Goal: Transaction & Acquisition: Purchase product/service

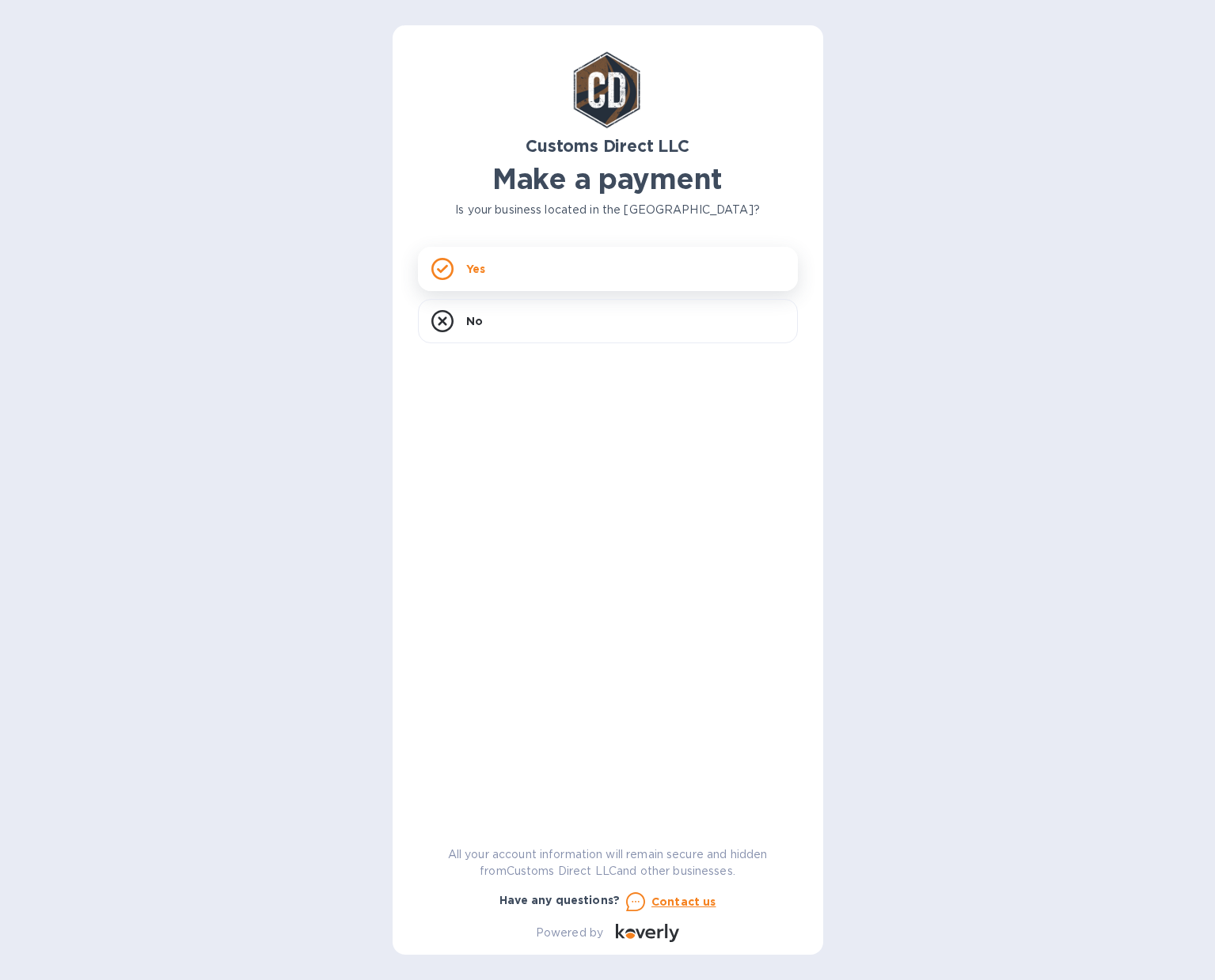
click at [507, 273] on div "Yes" at bounding box center [608, 268] width 379 height 44
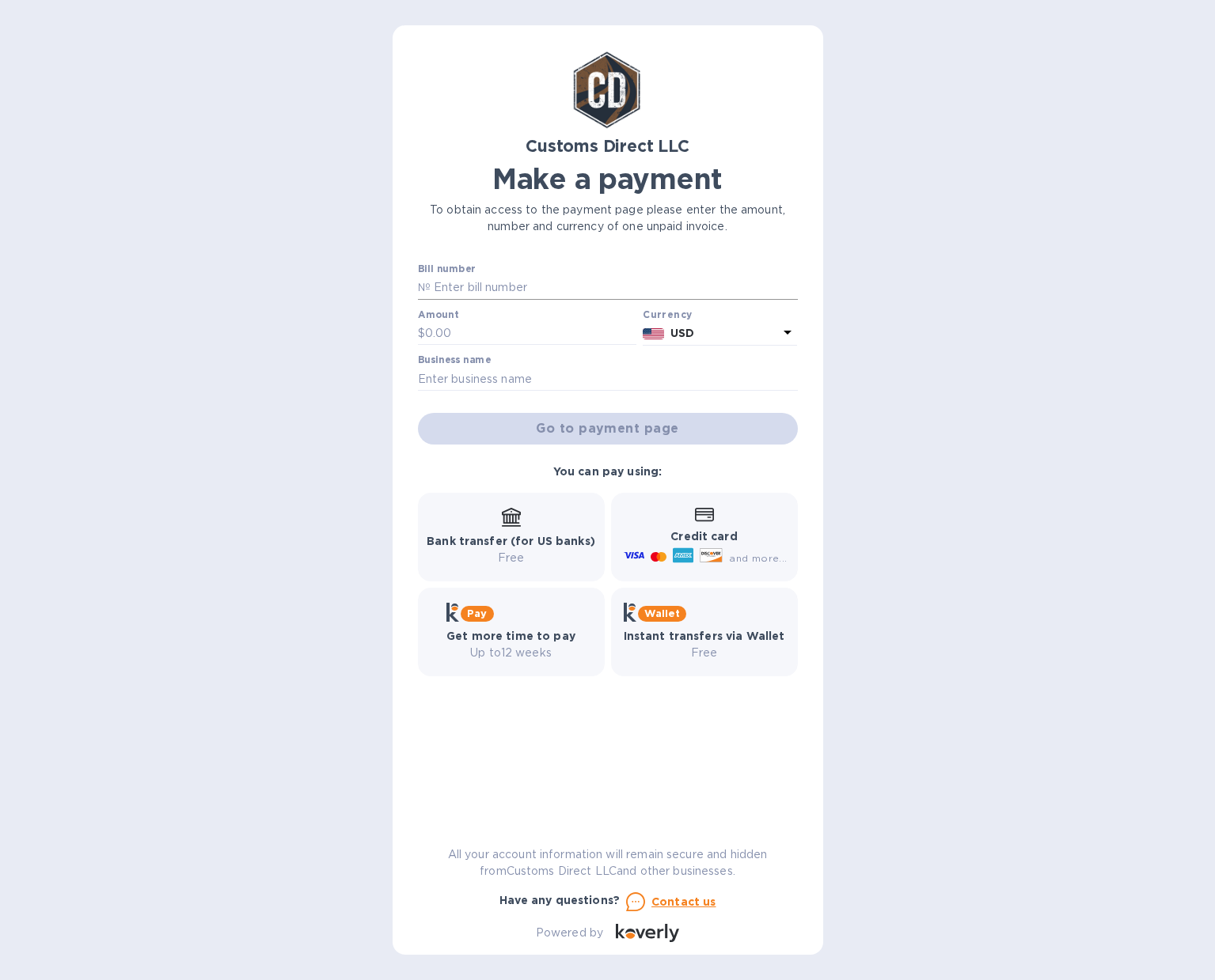
click at [493, 288] on input "text" at bounding box center [614, 288] width 368 height 24
click at [474, 289] on input "text" at bounding box center [614, 288] width 368 height 24
type input "b"
type input "B00055688"
click at [489, 322] on input "text" at bounding box center [531, 334] width 212 height 24
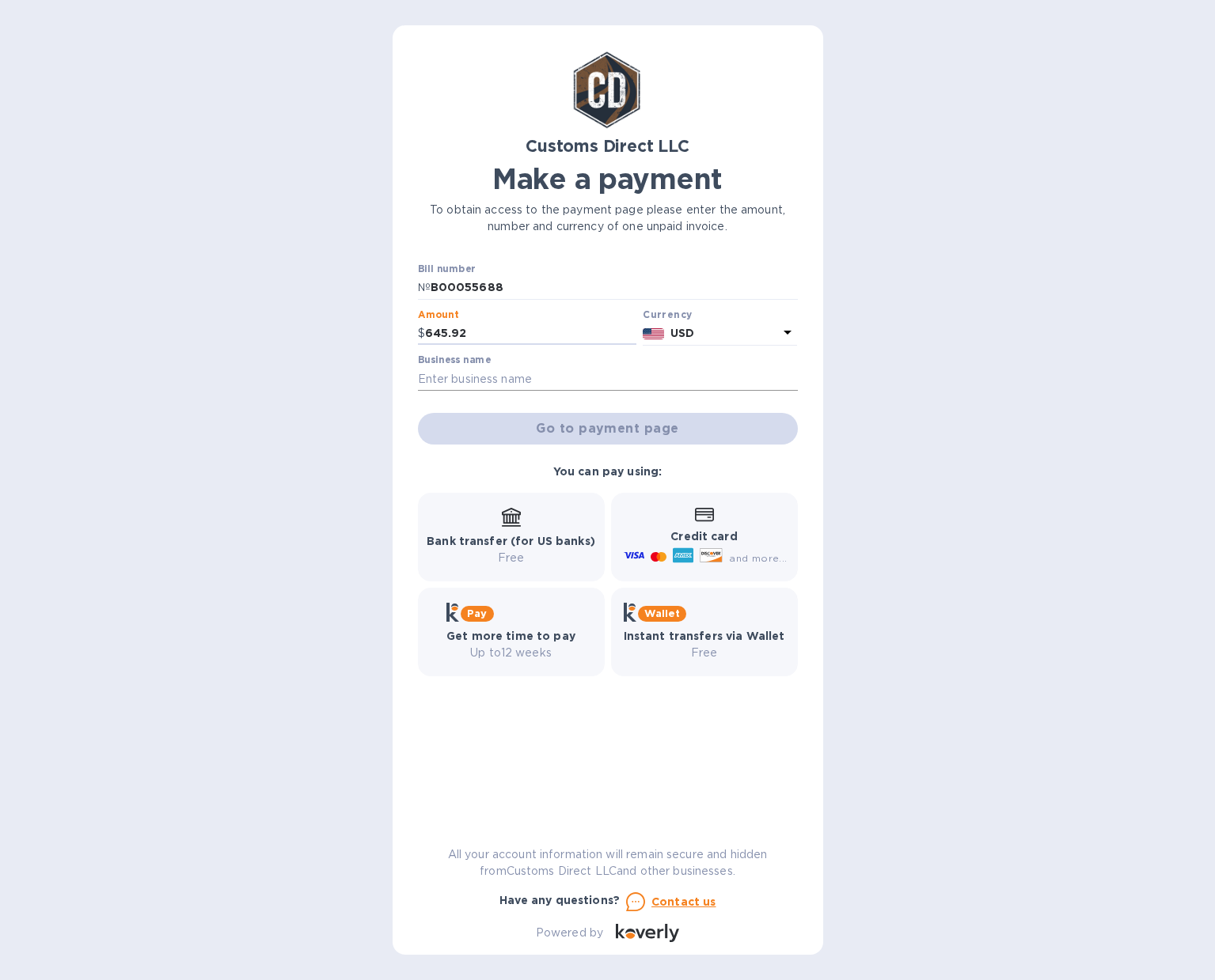
type input "645.92"
click at [502, 378] on input "text" at bounding box center [608, 379] width 379 height 24
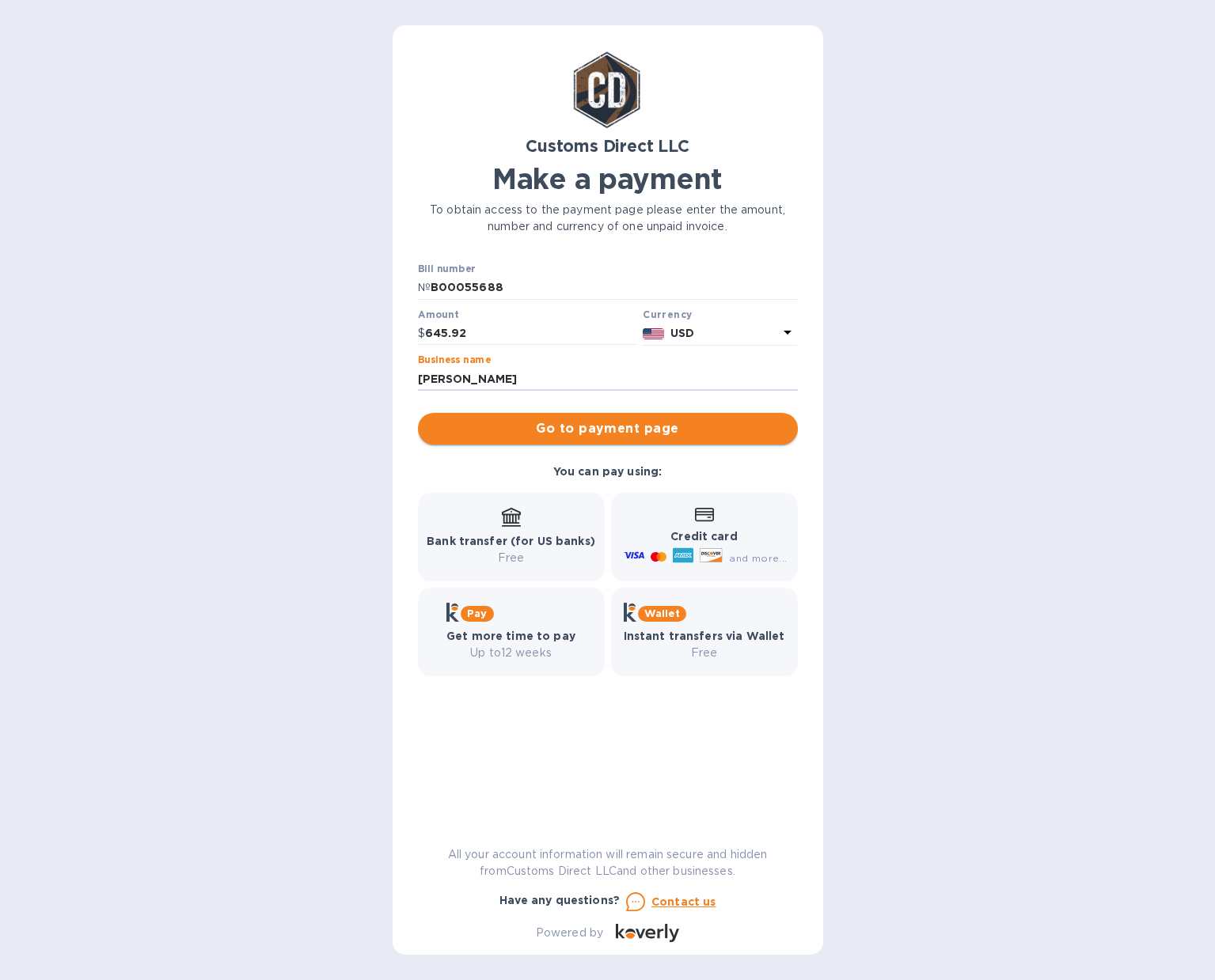
type input "[PERSON_NAME]"
click at [644, 429] on span "Go to payment page" at bounding box center [608, 429] width 355 height 19
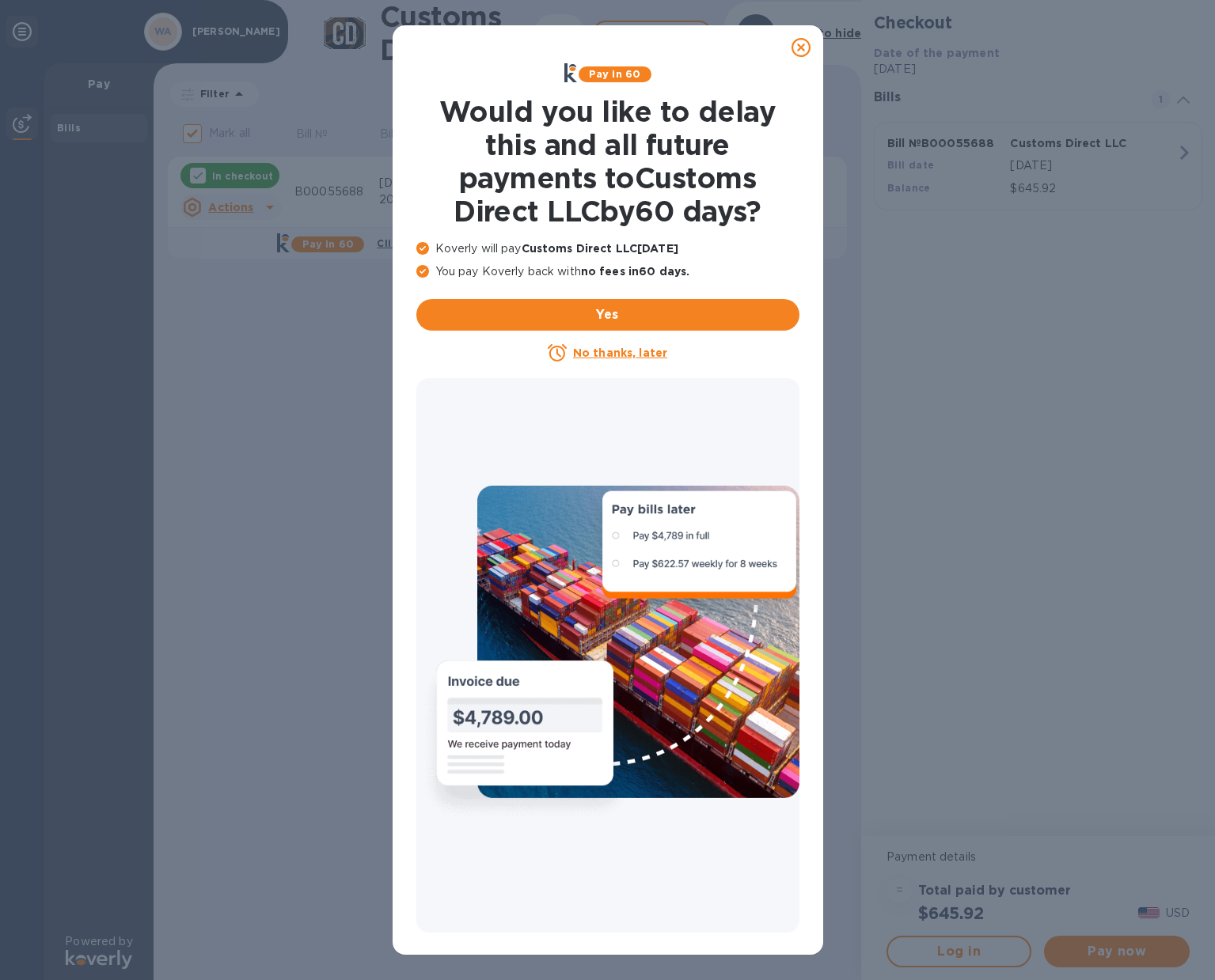
click at [805, 47] on icon at bounding box center [800, 47] width 19 height 19
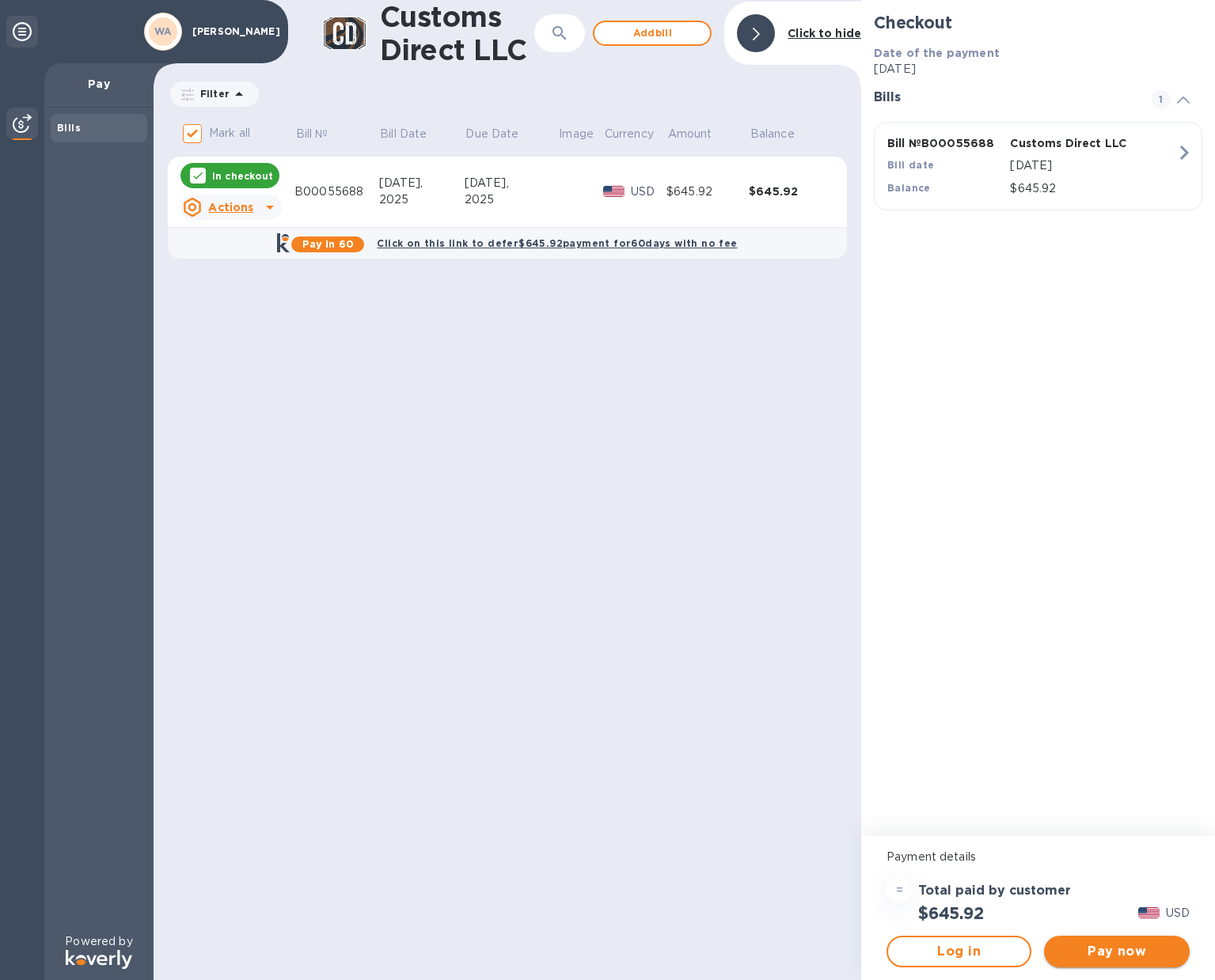
click at [1107, 946] on span "Pay now" at bounding box center [1117, 951] width 120 height 19
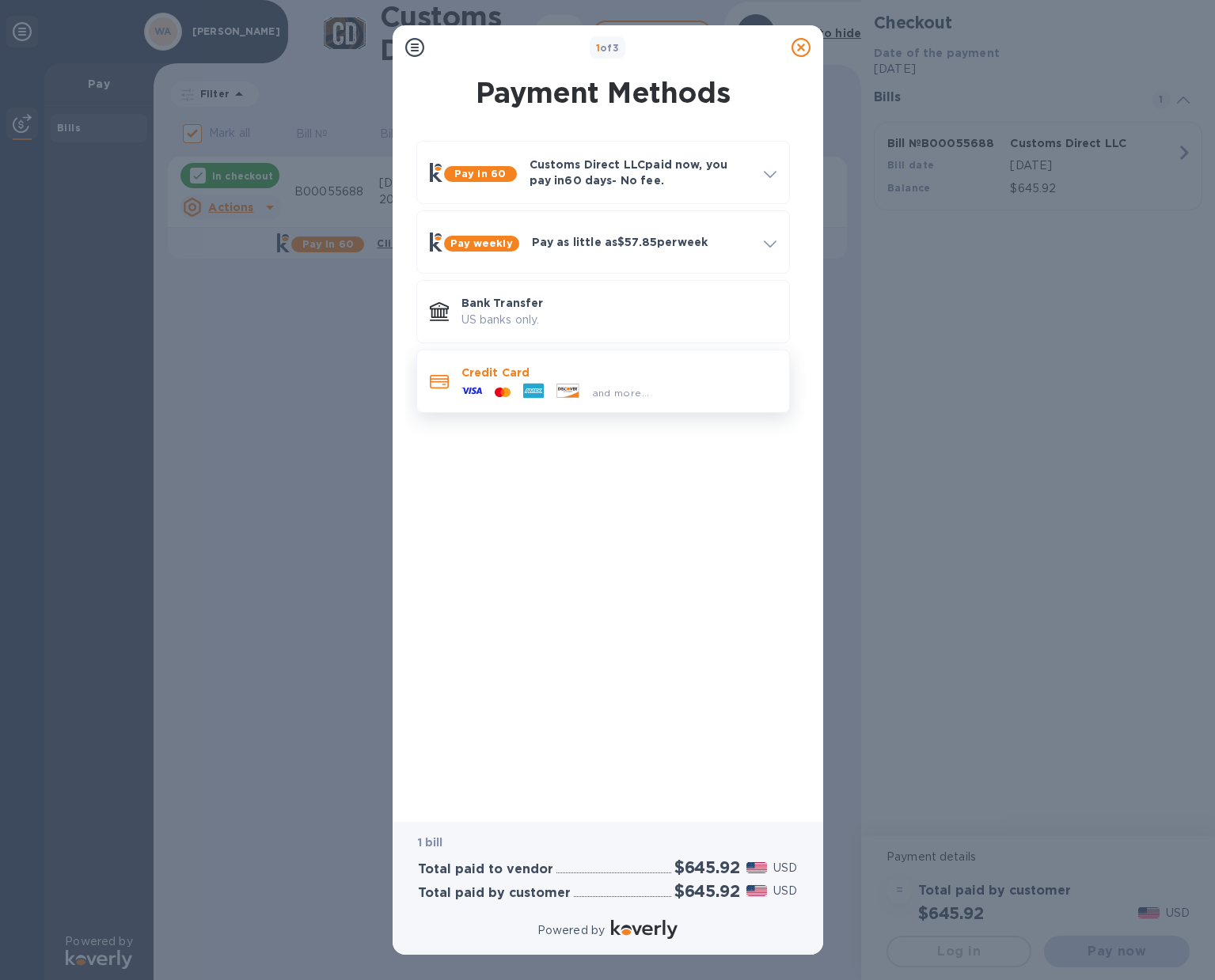
click at [715, 383] on div "and more..." at bounding box center [618, 389] width 315 height 18
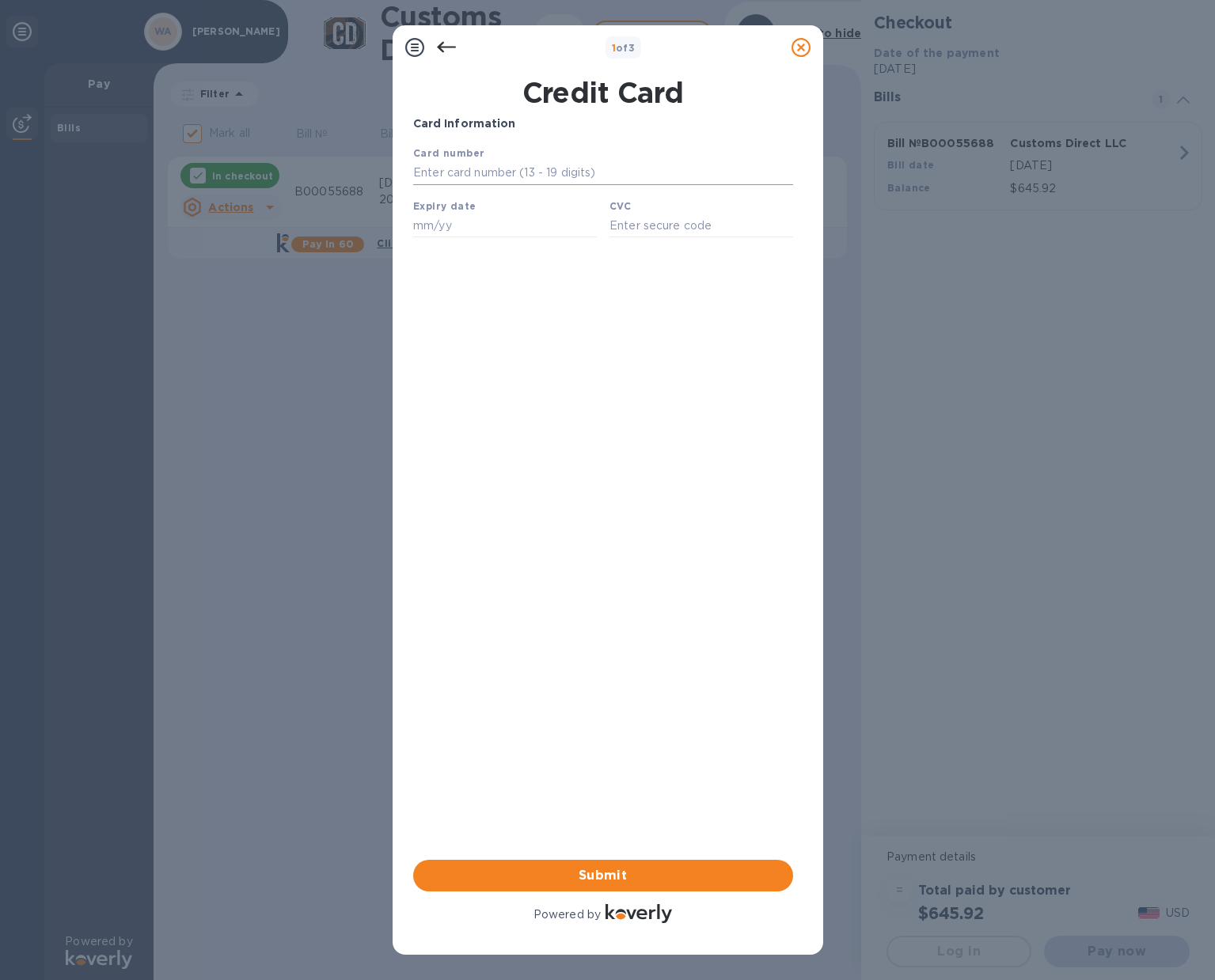
click at [531, 172] on input "text" at bounding box center [602, 173] width 379 height 24
type input "[CREDIT_CARD_NUMBER]"
click at [444, 233] on input "text" at bounding box center [503, 225] width 184 height 24
type input "09/27"
click at [666, 233] on input "text" at bounding box center [700, 225] width 184 height 24
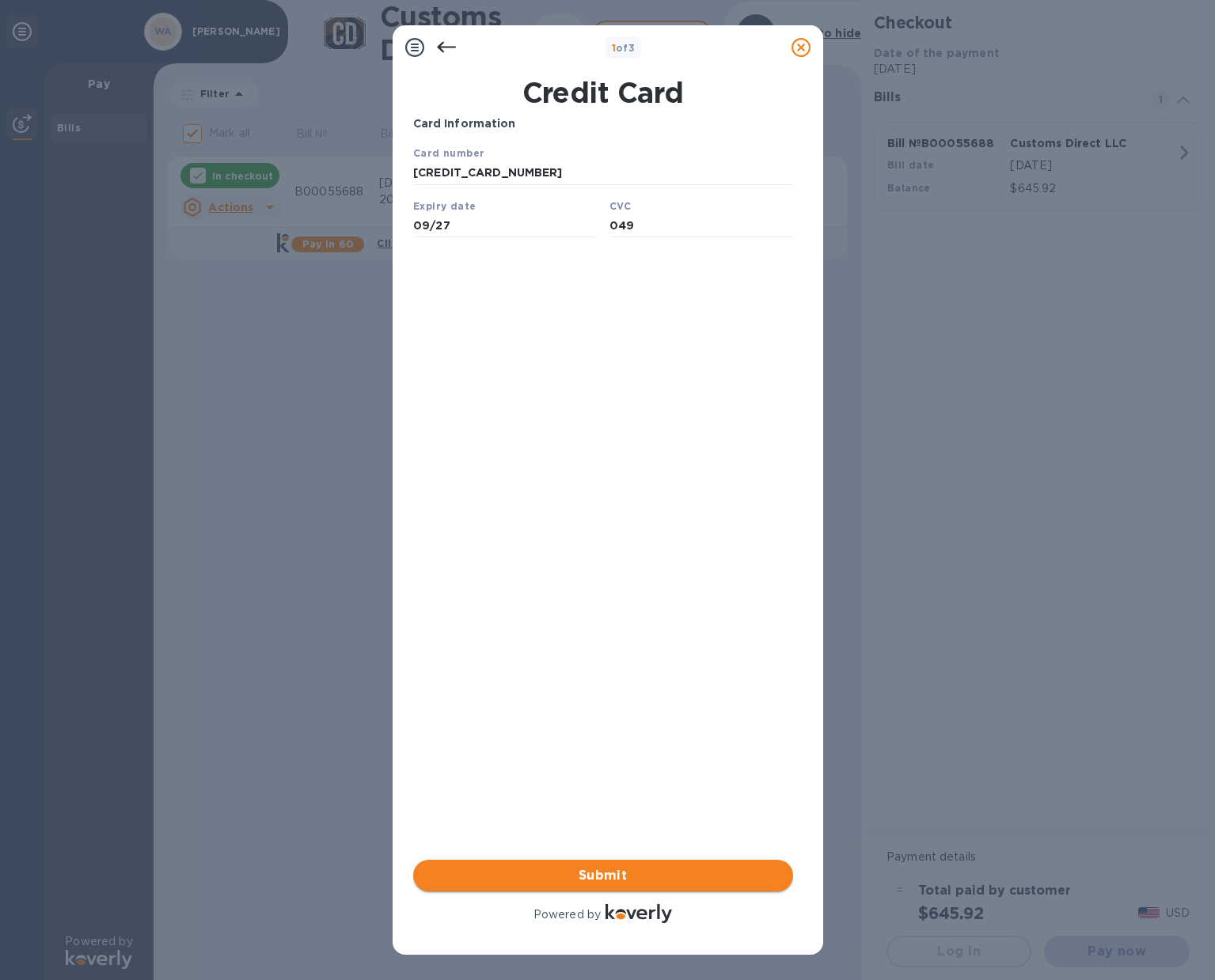
type input "049"
click at [666, 869] on span "Submit" at bounding box center [603, 875] width 355 height 19
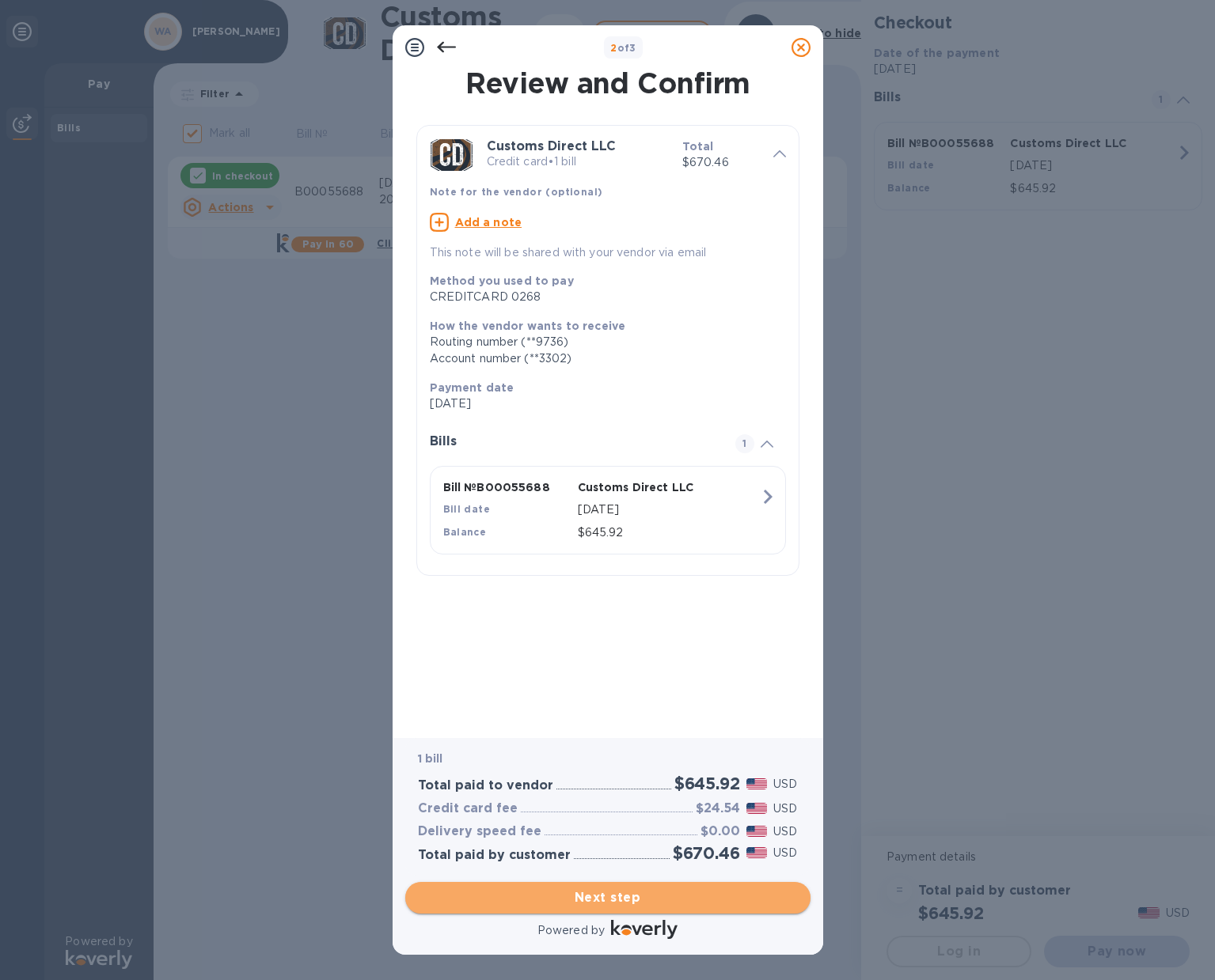
click at [616, 899] on span "Next step" at bounding box center [608, 897] width 379 height 19
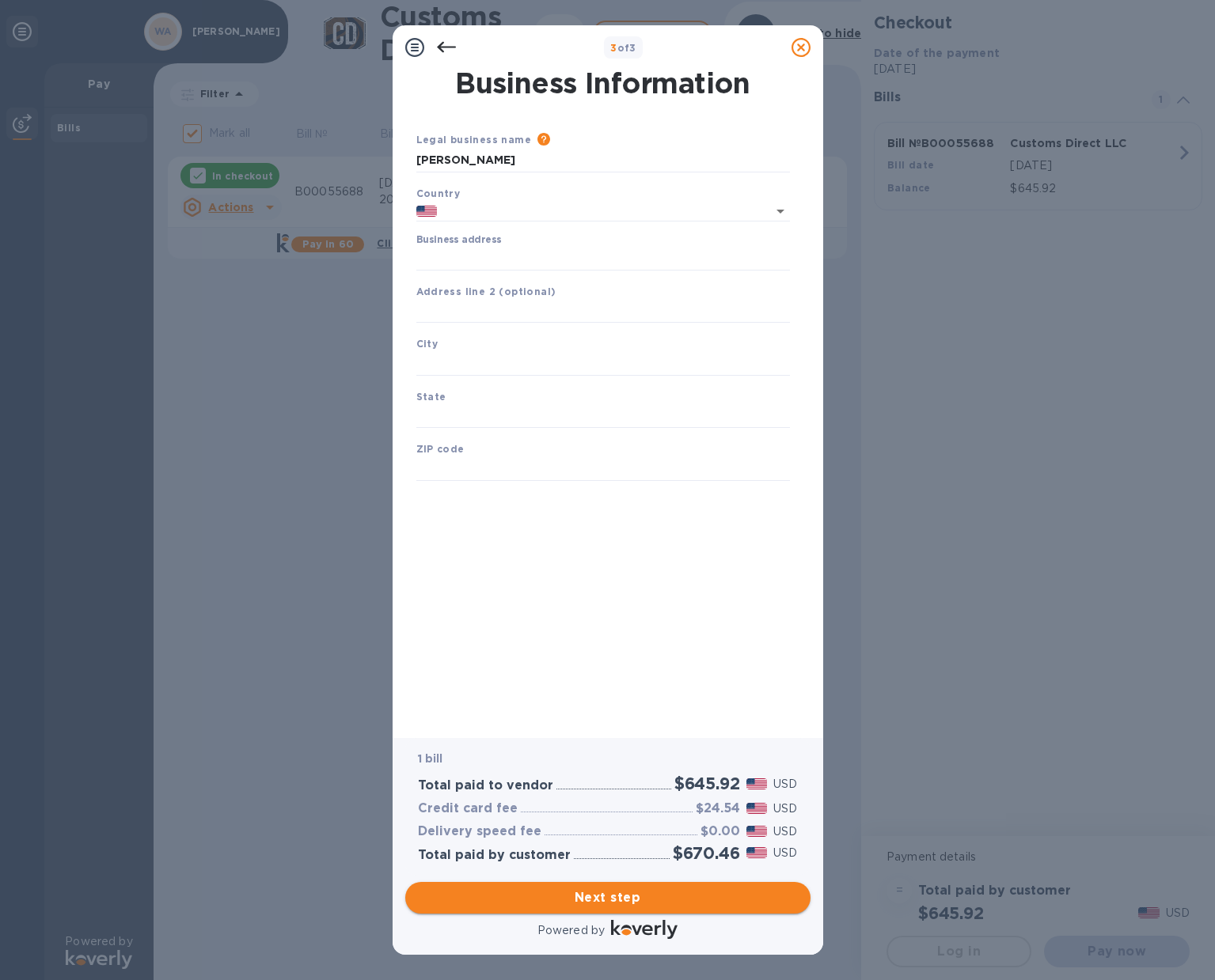
type input "[GEOGRAPHIC_DATA]"
click at [510, 259] on input "Business address" at bounding box center [603, 259] width 374 height 24
type input "[STREET_ADDRESS]"
type input "[GEOGRAPHIC_DATA]"
type input "OH"
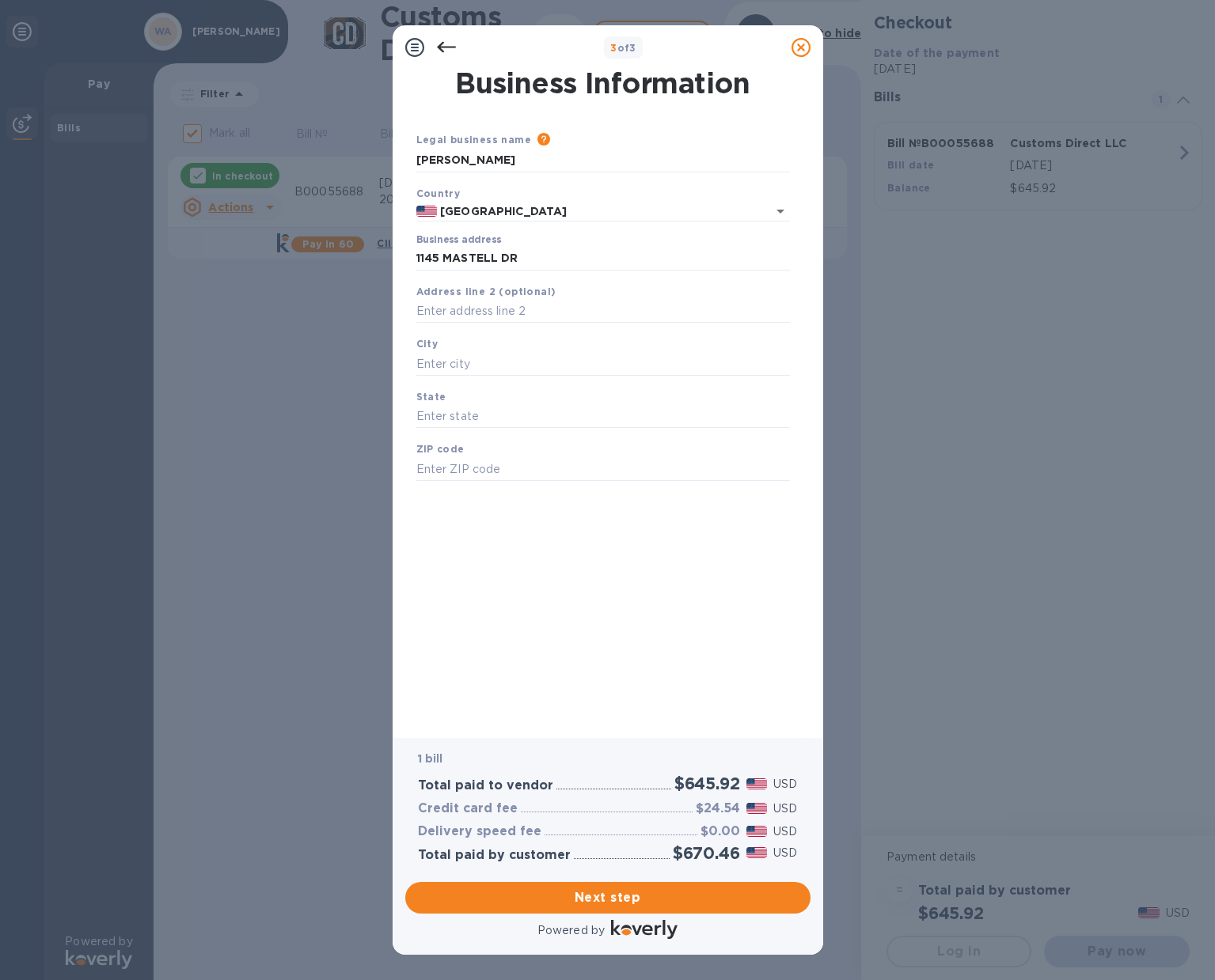
type input "43068"
click at [621, 901] on span "Next step" at bounding box center [608, 897] width 379 height 19
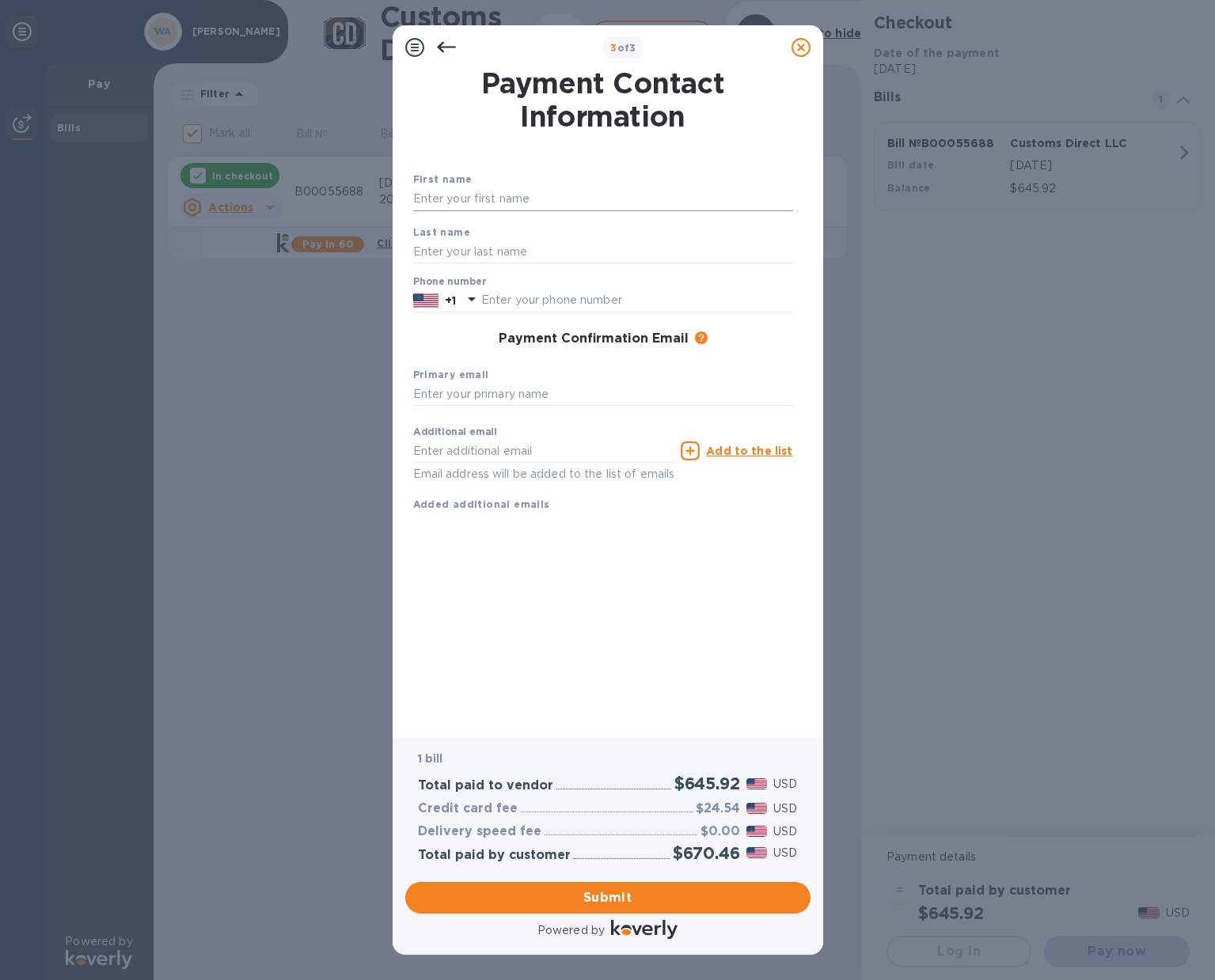
click at [538, 201] on input "text" at bounding box center [603, 200] width 379 height 24
type input "a"
type input "[PERSON_NAME]"
click at [570, 298] on input "text" at bounding box center [636, 301] width 312 height 24
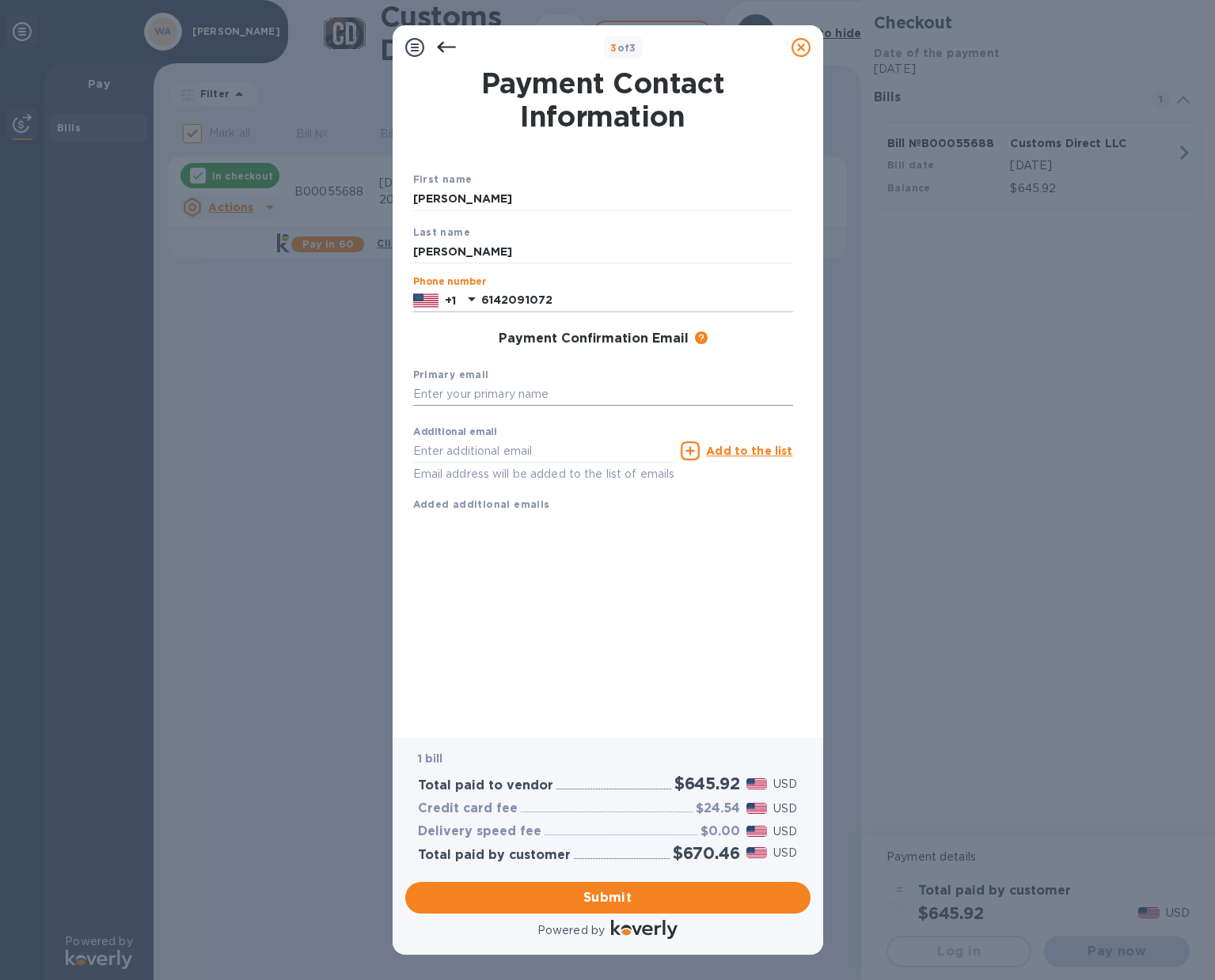
type input "6142091072"
click at [562, 400] on input "text" at bounding box center [603, 395] width 379 height 24
type input "[PERSON_NAME][EMAIL_ADDRESS][DOMAIN_NAME]"
click at [614, 900] on span "Submit" at bounding box center [608, 897] width 379 height 19
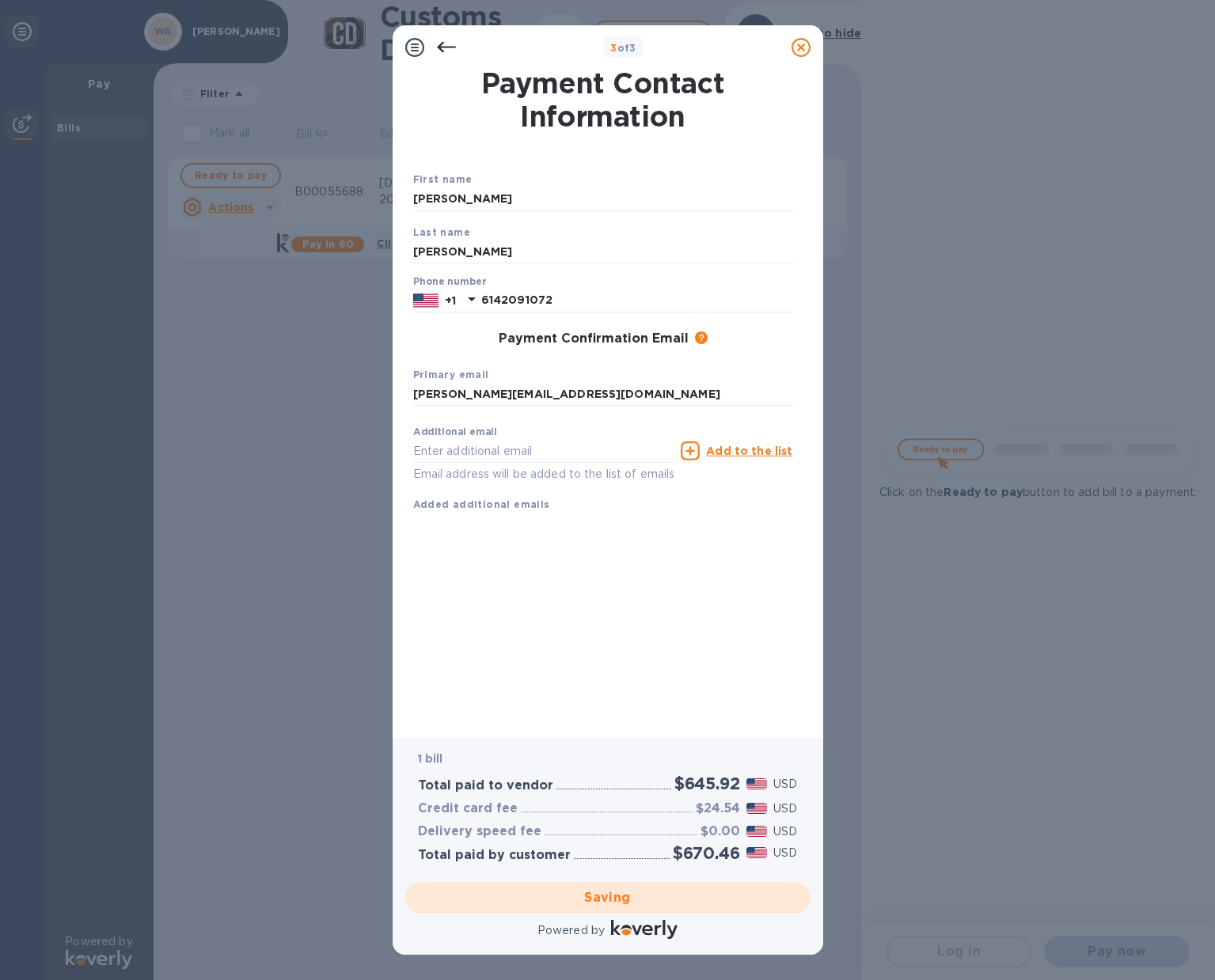
checkbox input "false"
